Goal: Task Accomplishment & Management: Manage account settings

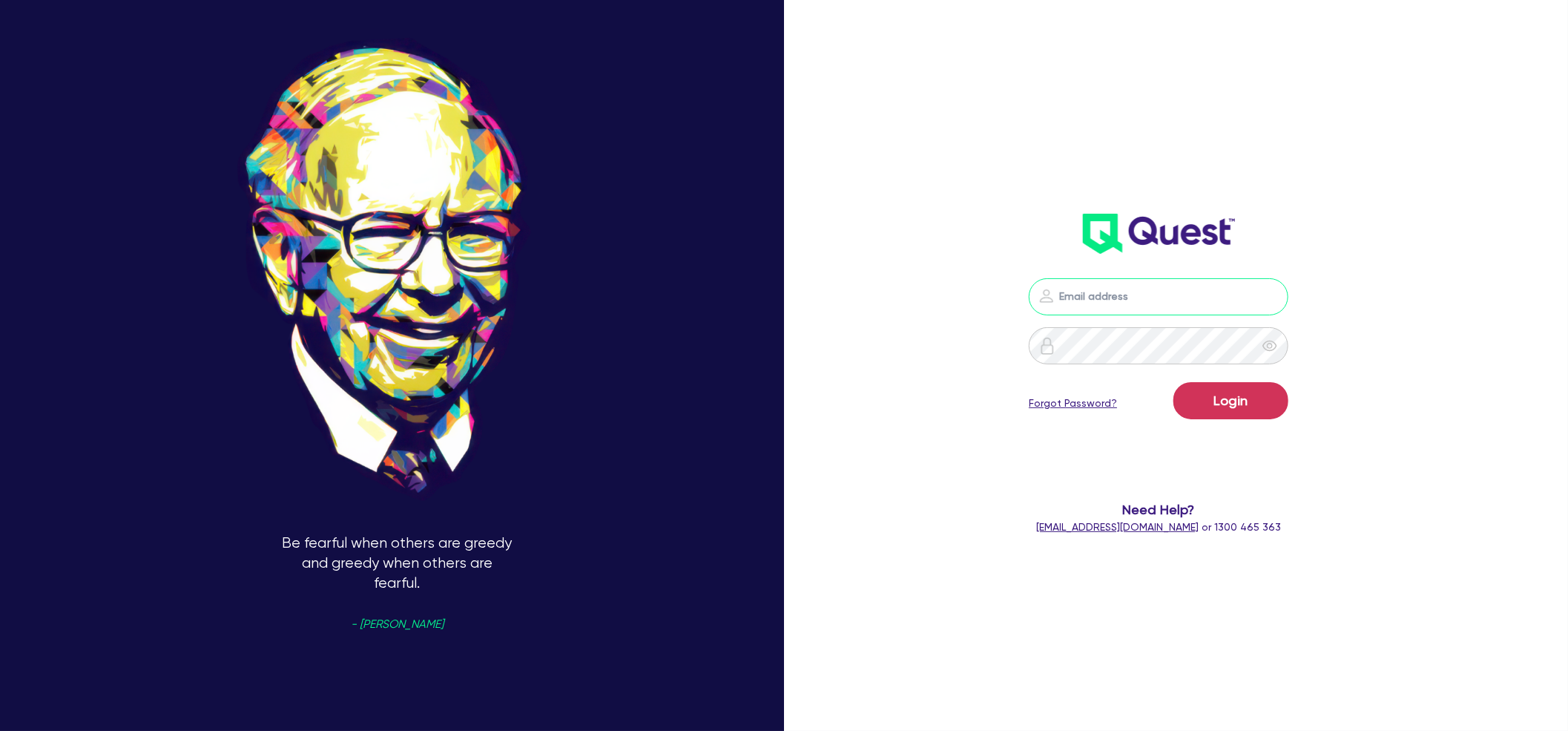
click at [1155, 292] on input "email" at bounding box center [1158, 297] width 260 height 37
paste input "[EMAIL_ADDRESS][DOMAIN_NAME]"
type input "[EMAIL_ADDRESS][DOMAIN_NAME]"
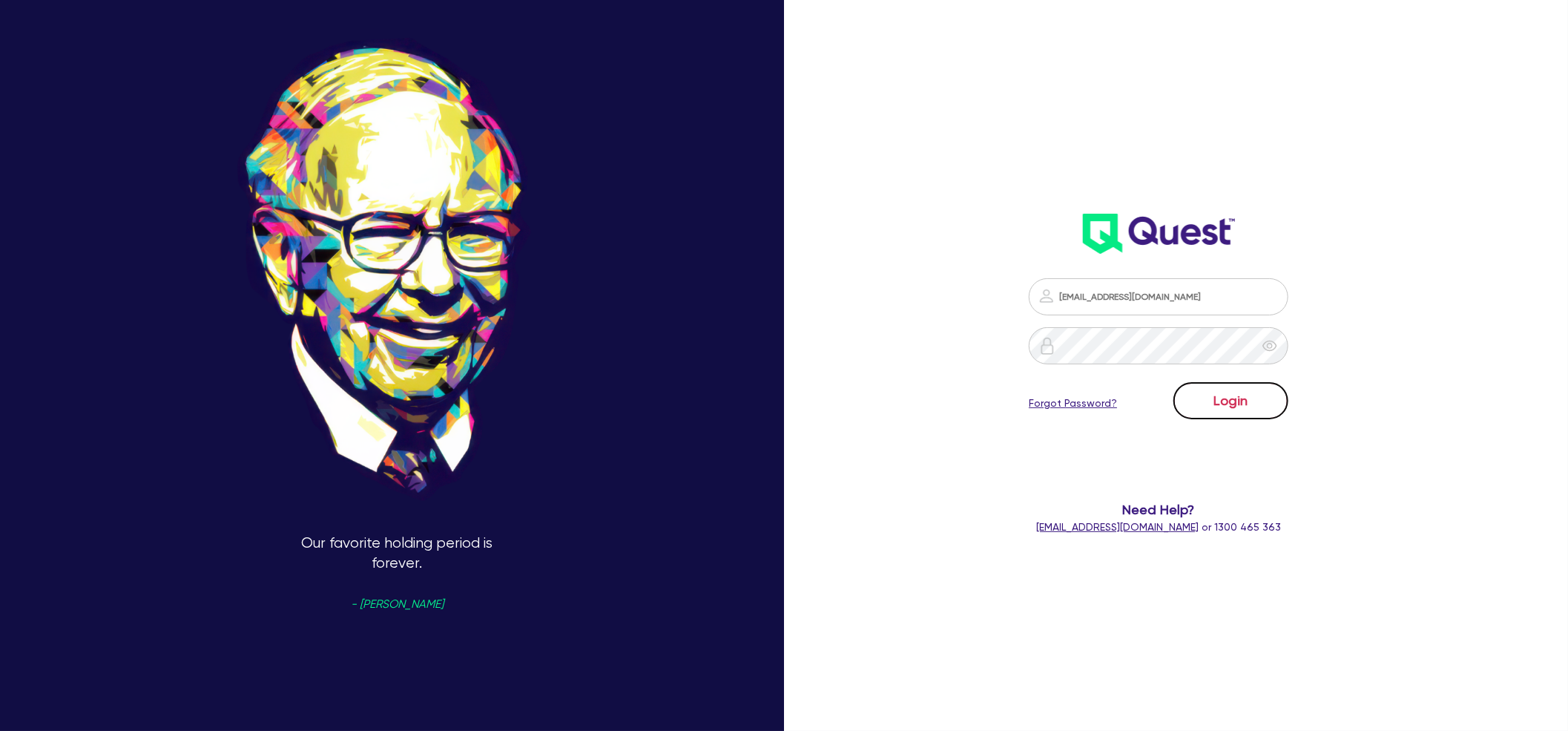
click at [1225, 395] on button "Login" at bounding box center [1231, 401] width 115 height 37
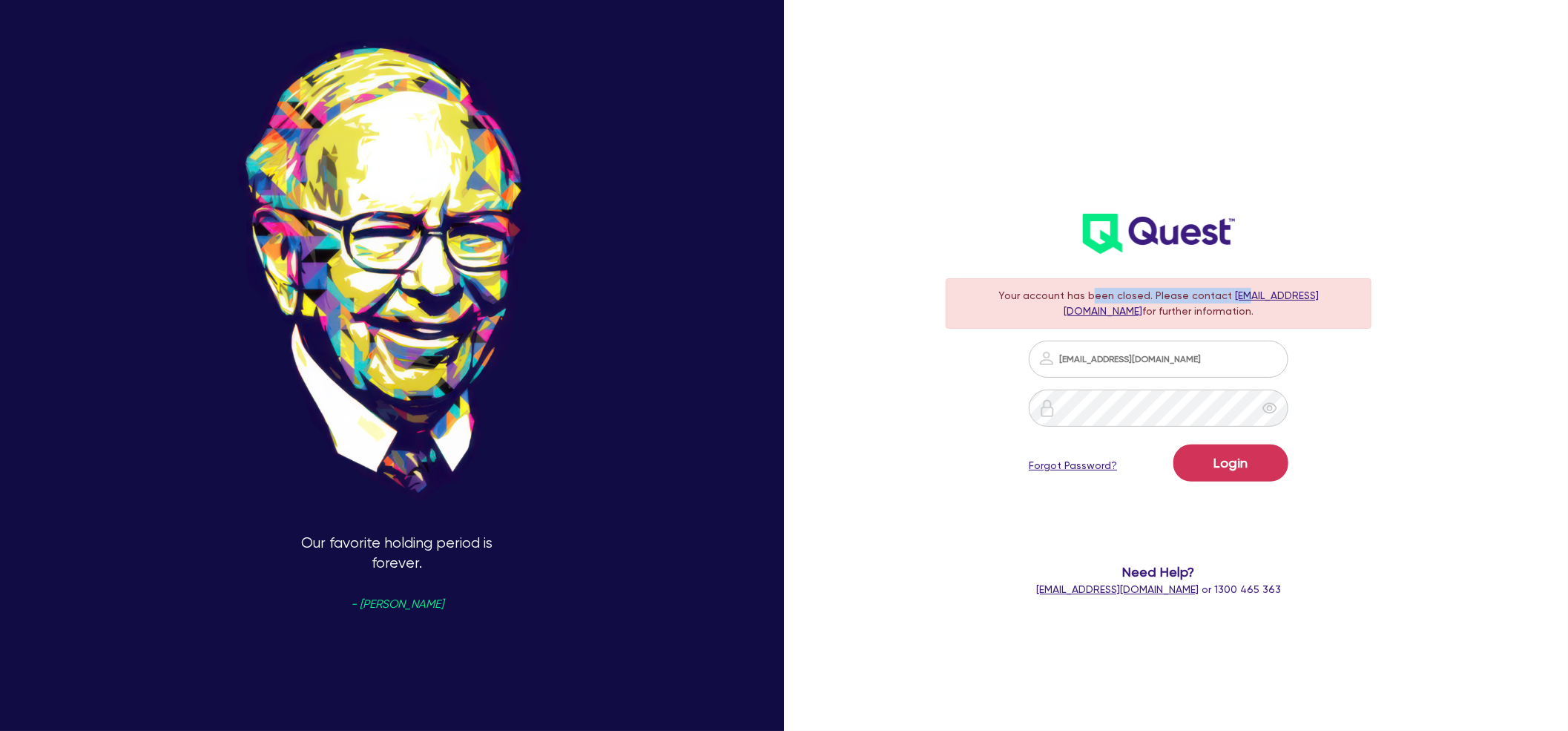
drag, startPoint x: 1080, startPoint y: 299, endPoint x: 1226, endPoint y: 302, distance: 146.0
click at [1226, 302] on div "Your account has been closed . Please contact [EMAIL_ADDRESS][DOMAIN_NAME] for …" at bounding box center [1158, 303] width 426 height 51
click at [1227, 307] on div "Your account has been closed . Please contact [EMAIL_ADDRESS][DOMAIN_NAME] for …" at bounding box center [1158, 303] width 426 height 51
drag, startPoint x: 1206, startPoint y: 296, endPoint x: 1301, endPoint y: 303, distance: 95.3
click at [1301, 303] on div "Your account has been closed . Please contact [EMAIL_ADDRESS][DOMAIN_NAME] for …" at bounding box center [1158, 303] width 426 height 51
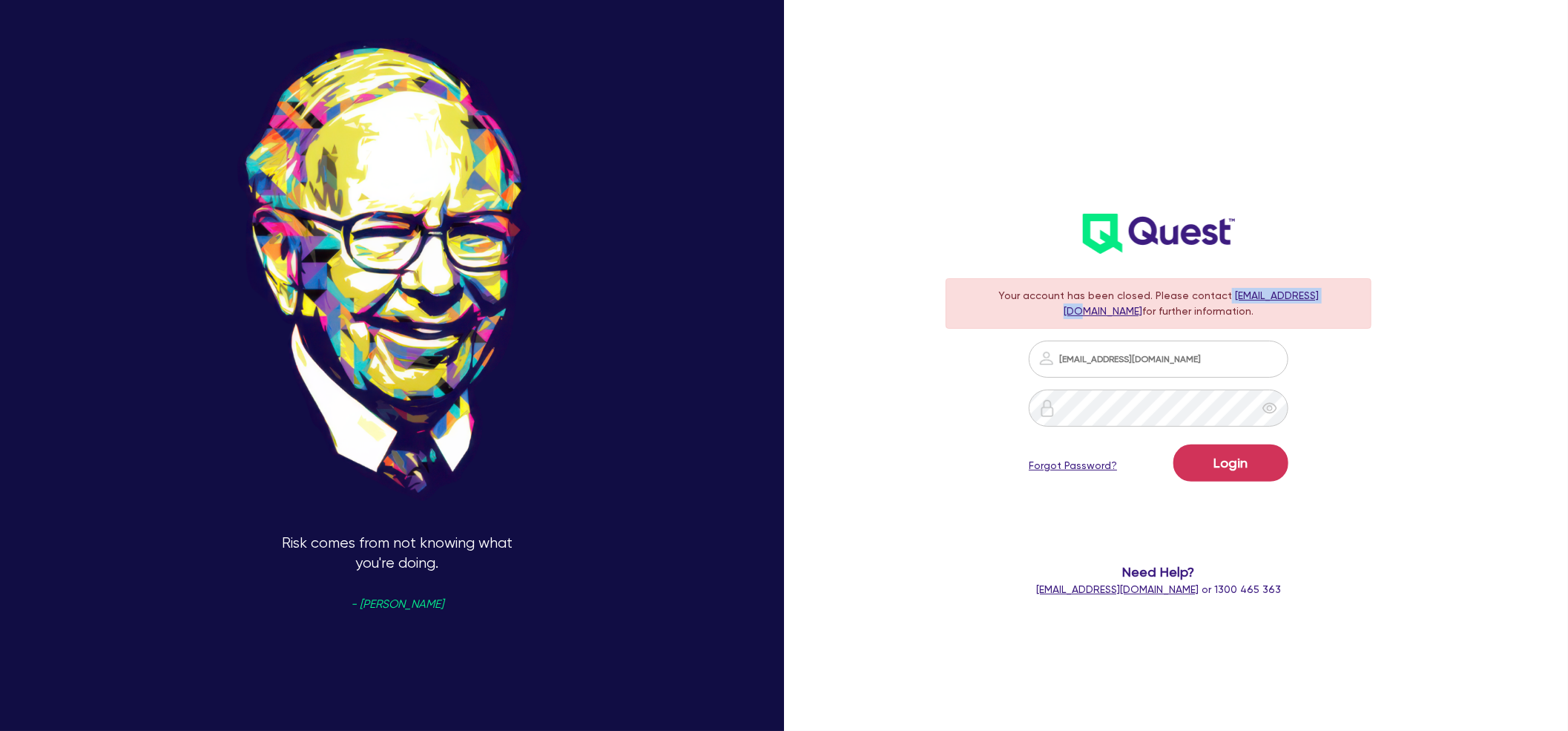
copy span "[EMAIL_ADDRESS][DOMAIN_NAME]"
click at [1302, 232] on header at bounding box center [1158, 233] width 455 height 59
